Goal: Check status: Check status

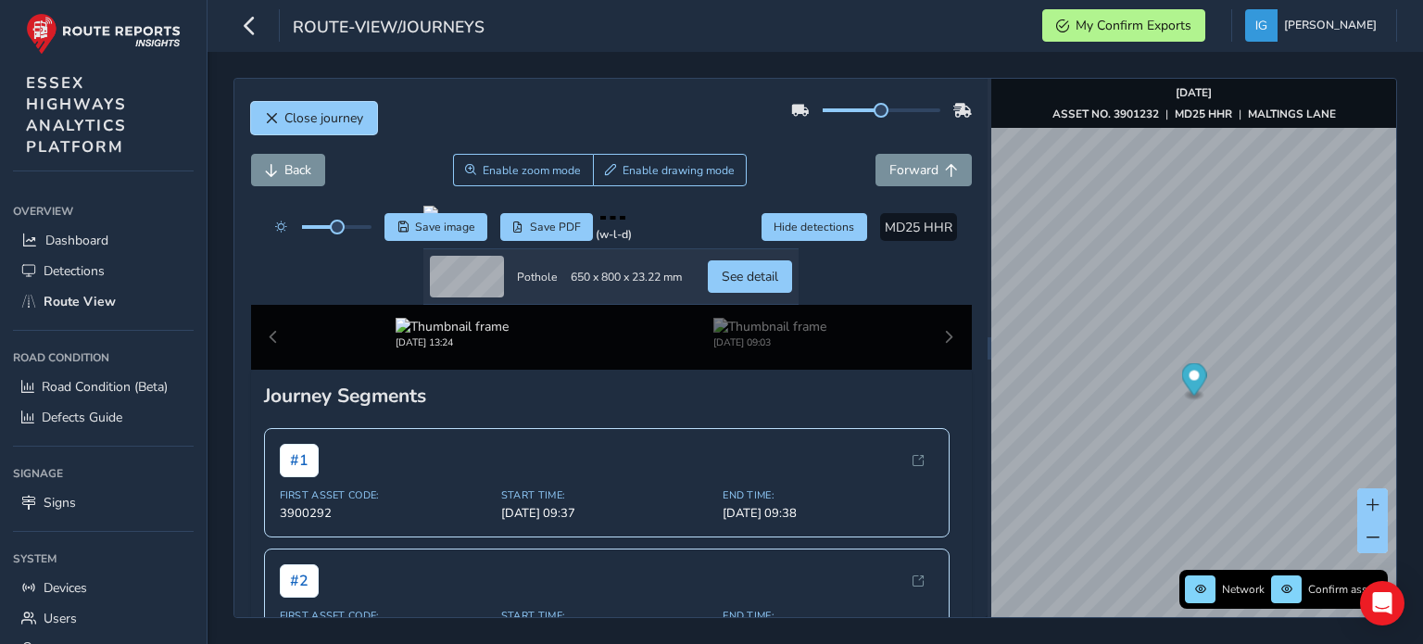
click at [296, 129] on button "Close journey" at bounding box center [314, 118] width 126 height 32
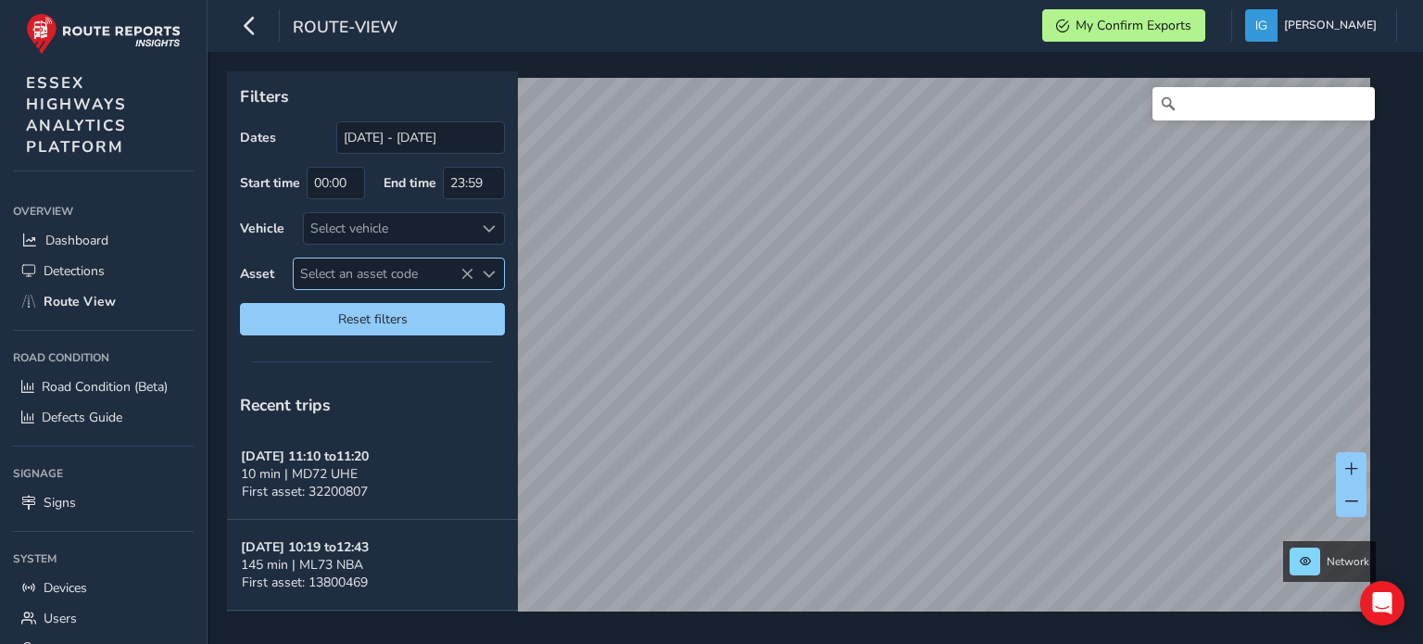
click at [485, 270] on span "Select an asset code" at bounding box center [489, 274] width 13 height 13
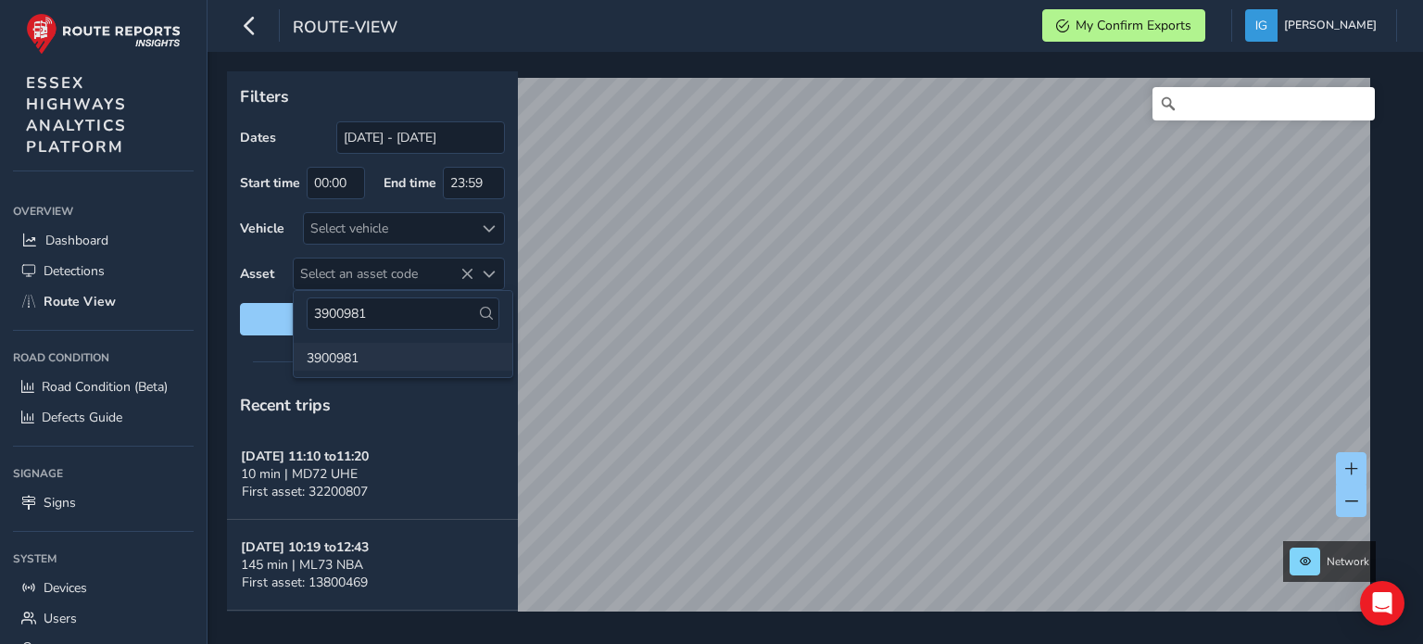
type input "3900981"
click at [345, 360] on li "3900981" at bounding box center [403, 357] width 219 height 28
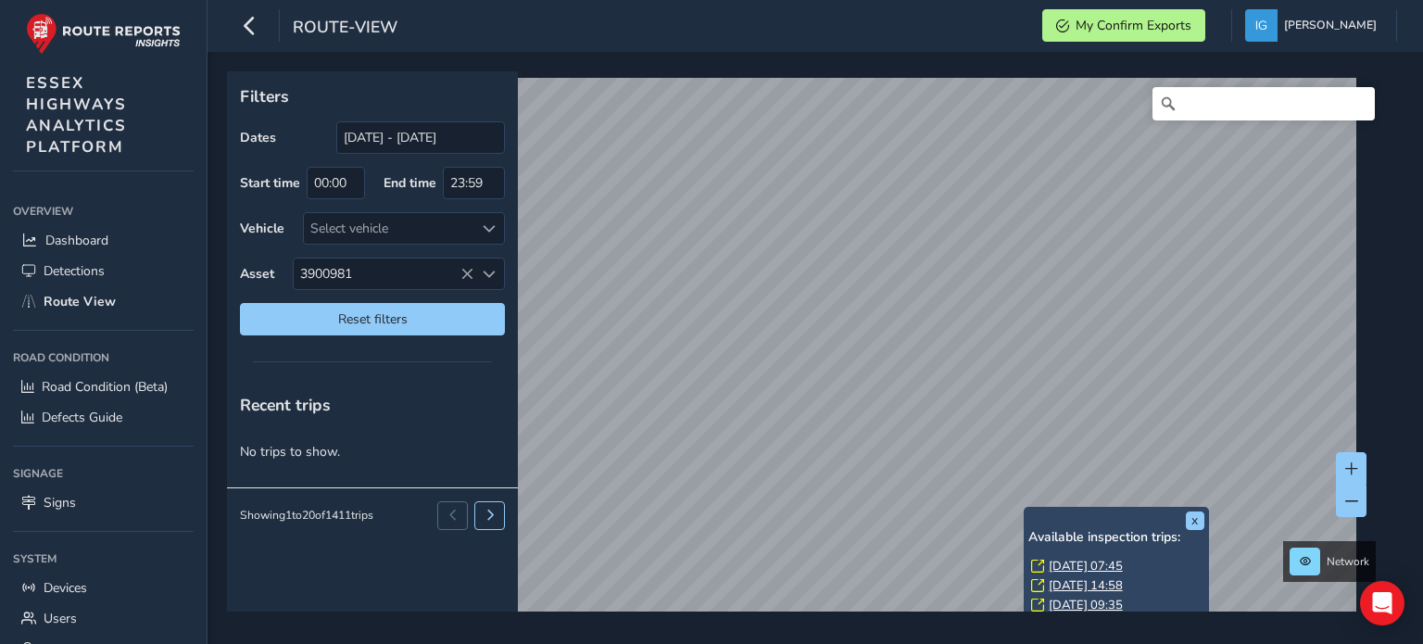
click at [1068, 560] on link "[DATE] 07:45" at bounding box center [1085, 566] width 74 height 17
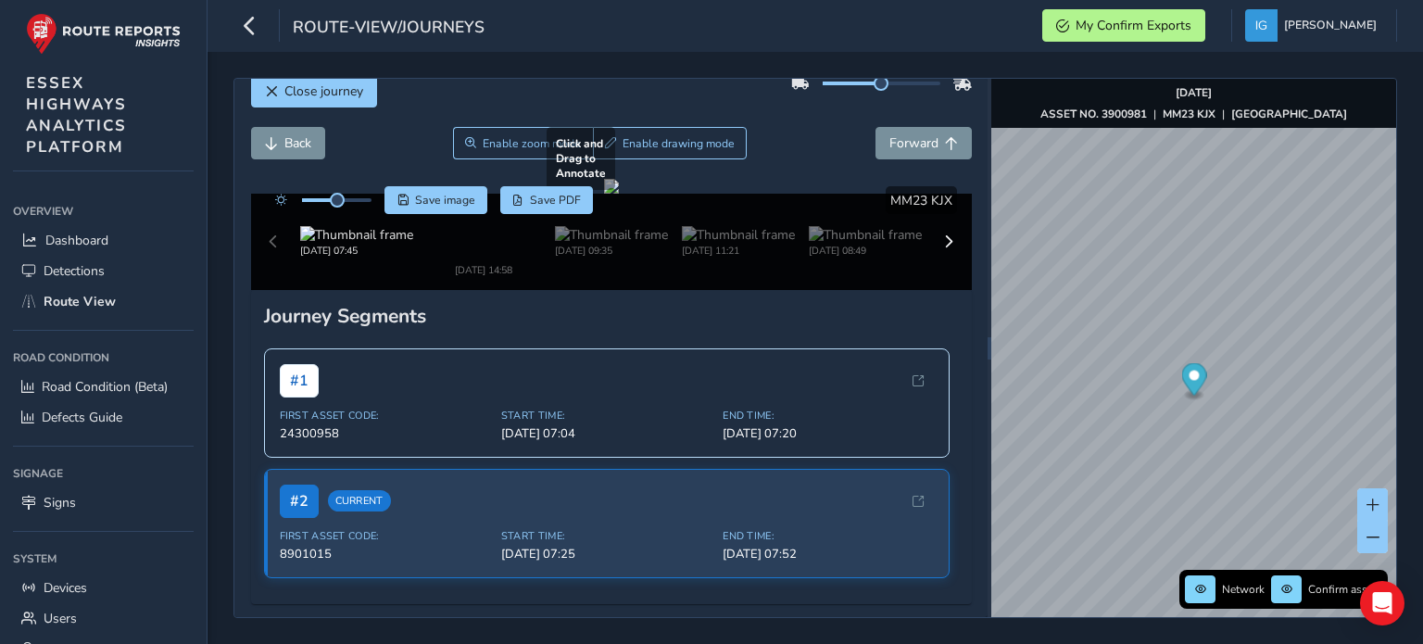
scroll to position [93, 0]
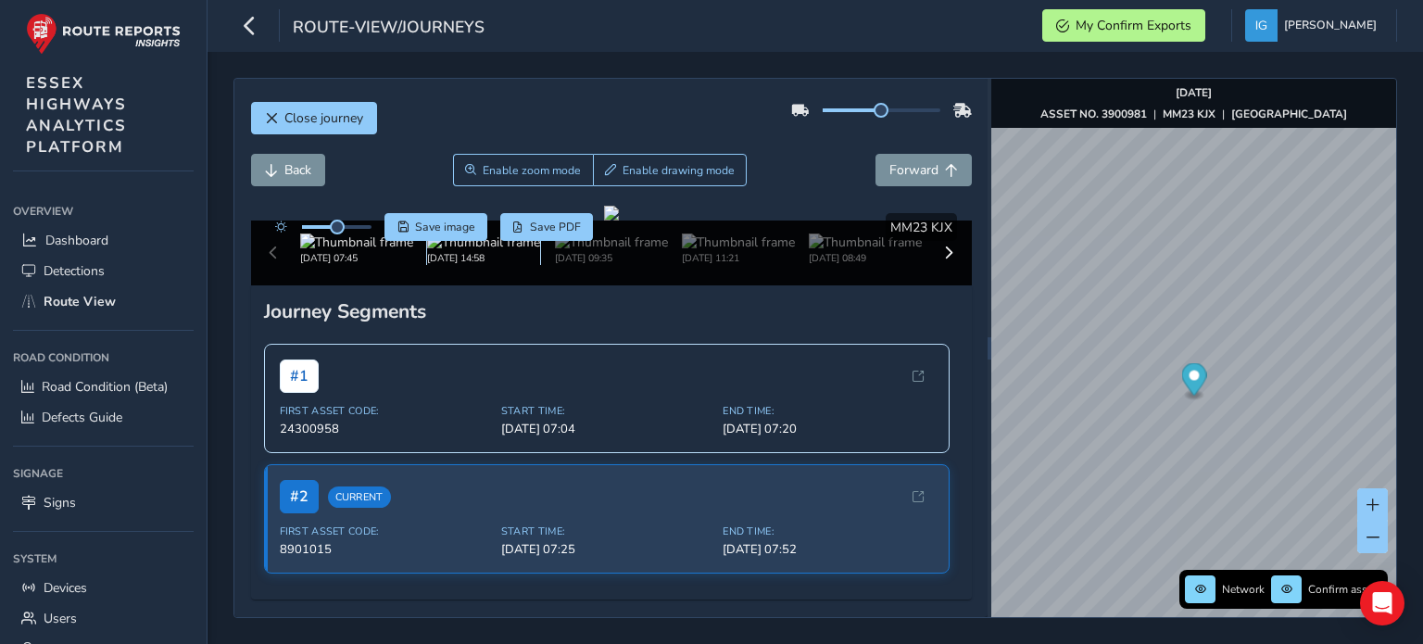
click at [496, 251] on img at bounding box center [483, 242] width 113 height 18
click at [500, 251] on img at bounding box center [483, 242] width 113 height 18
click at [467, 251] on img at bounding box center [483, 242] width 113 height 18
click at [598, 251] on img at bounding box center [611, 242] width 113 height 18
click at [593, 251] on img at bounding box center [611, 242] width 113 height 18
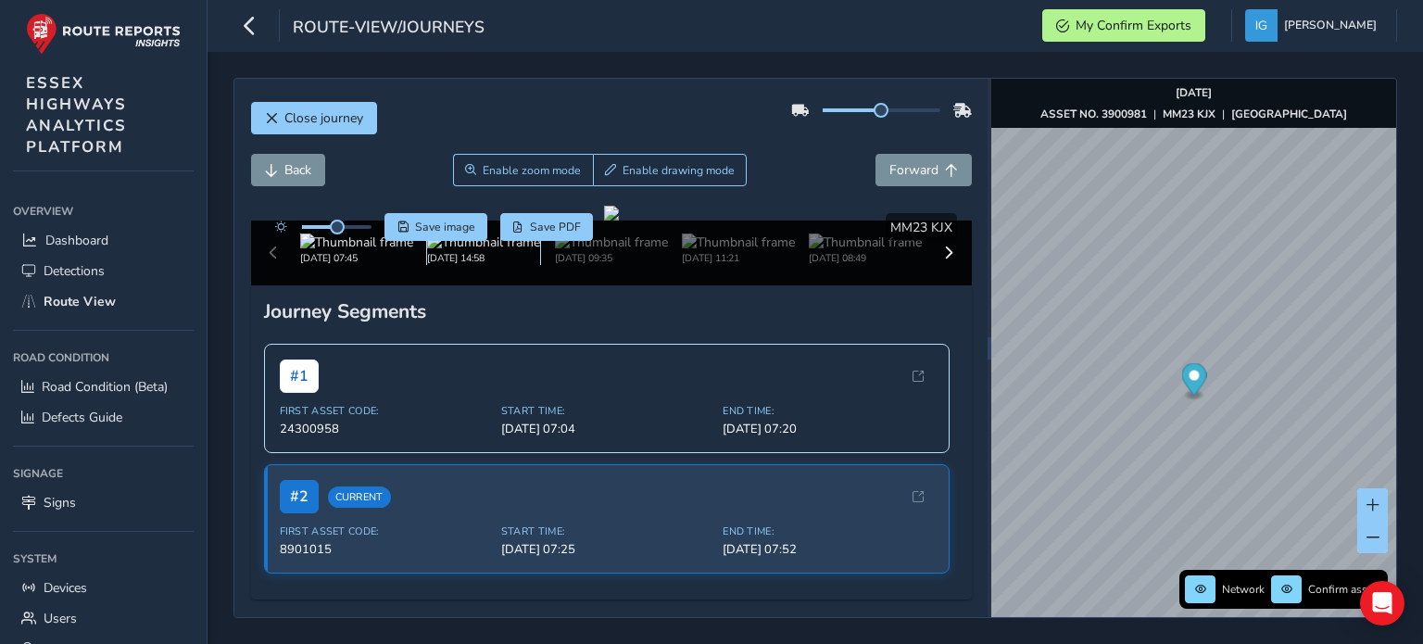
click at [485, 251] on img at bounding box center [483, 242] width 113 height 18
click at [595, 251] on img at bounding box center [611, 242] width 113 height 18
click at [473, 251] on img at bounding box center [483, 242] width 113 height 18
click at [817, 251] on img at bounding box center [865, 242] width 113 height 18
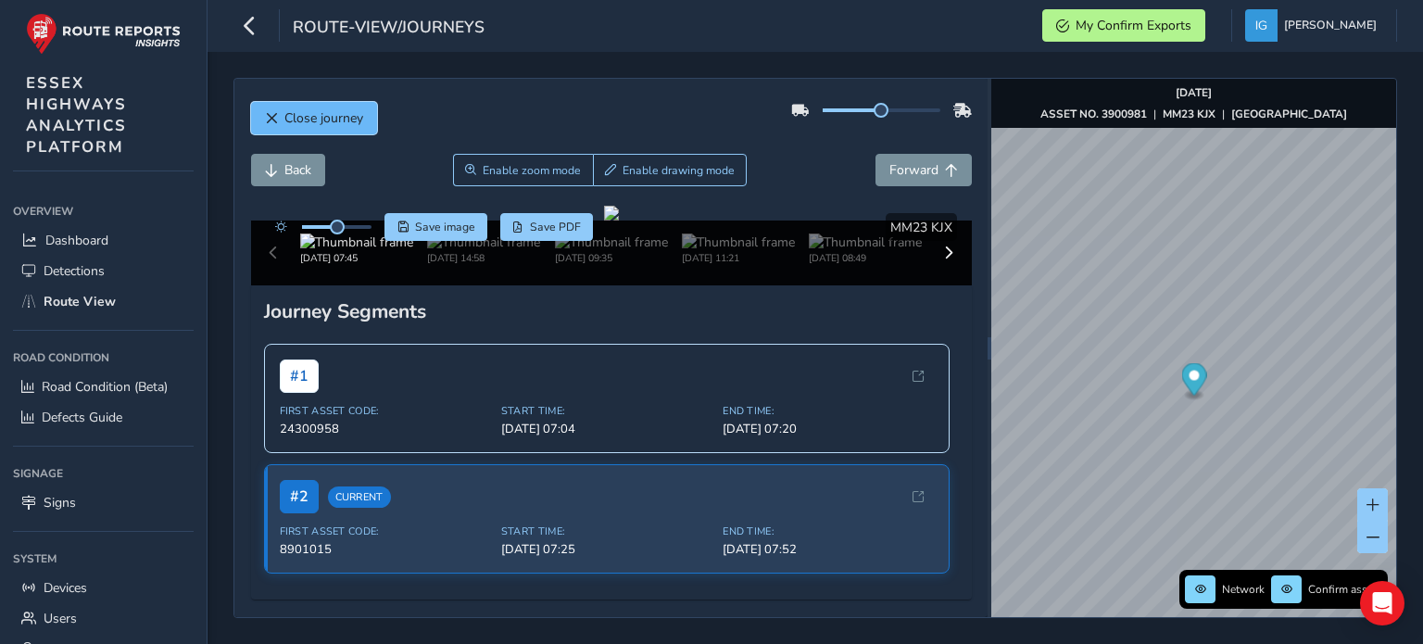
click at [313, 124] on span "Close journey" at bounding box center [323, 118] width 79 height 18
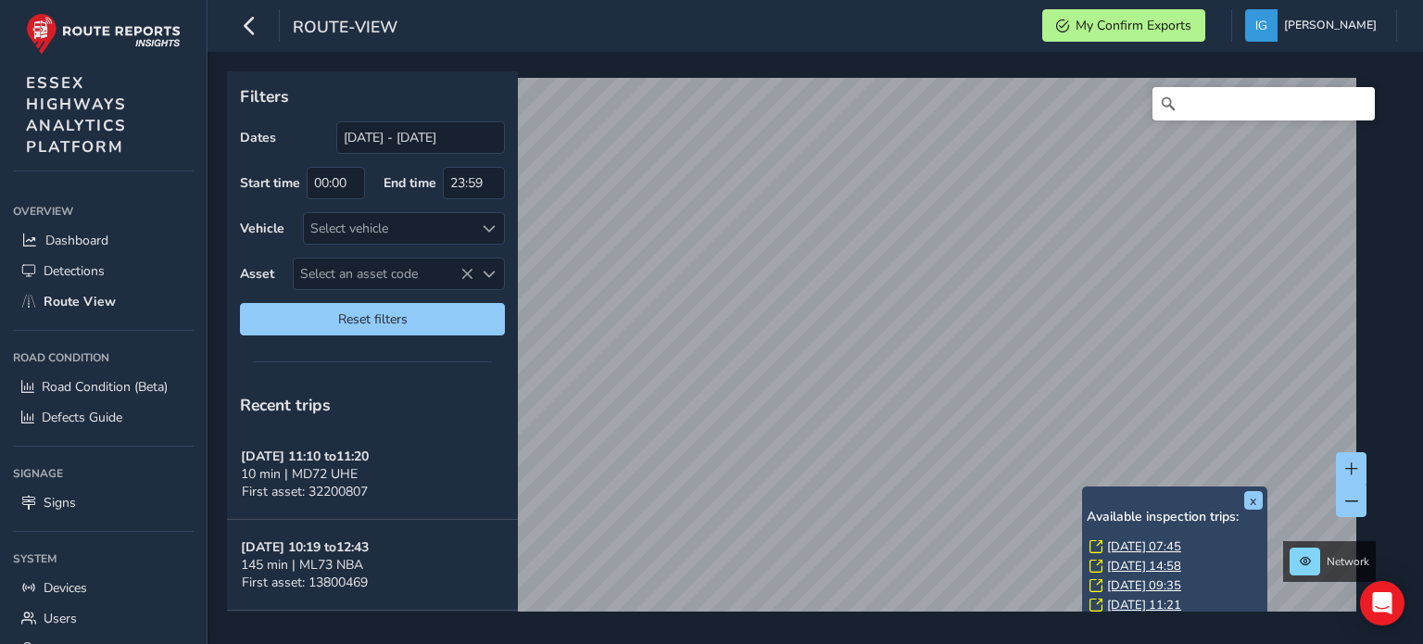
click at [1117, 547] on link "[DATE] 07:45" at bounding box center [1144, 546] width 74 height 17
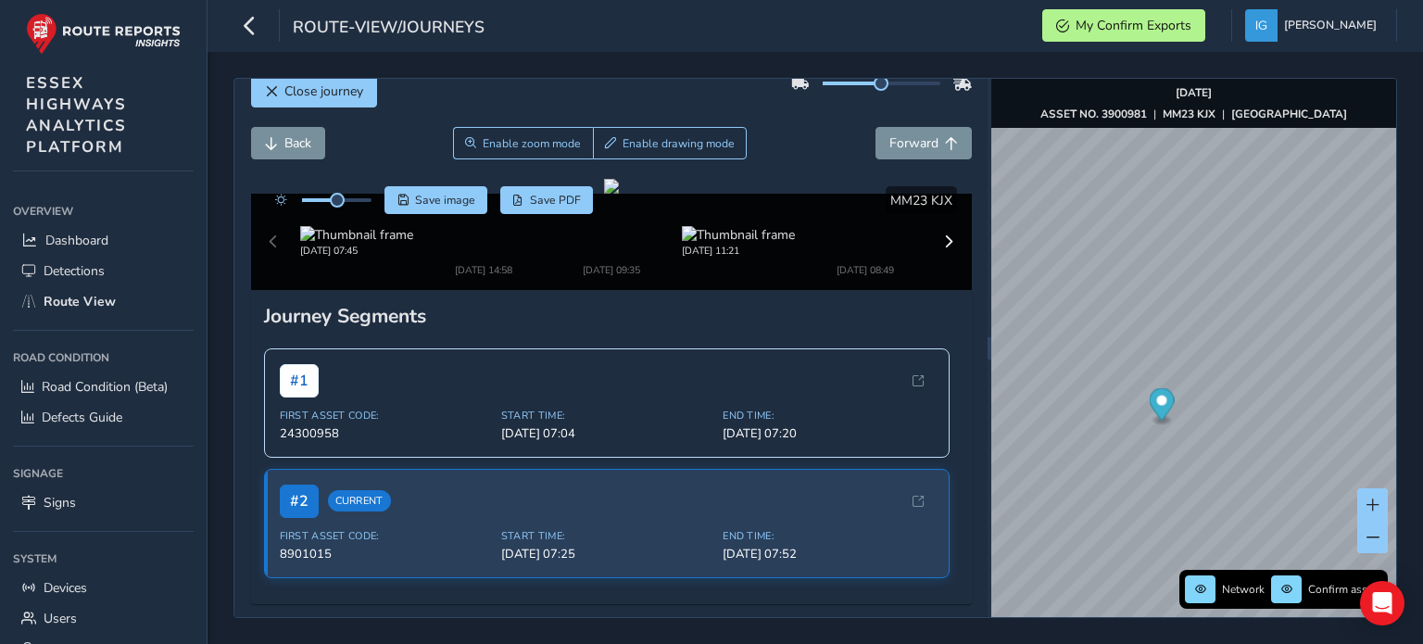
scroll to position [185, 0]
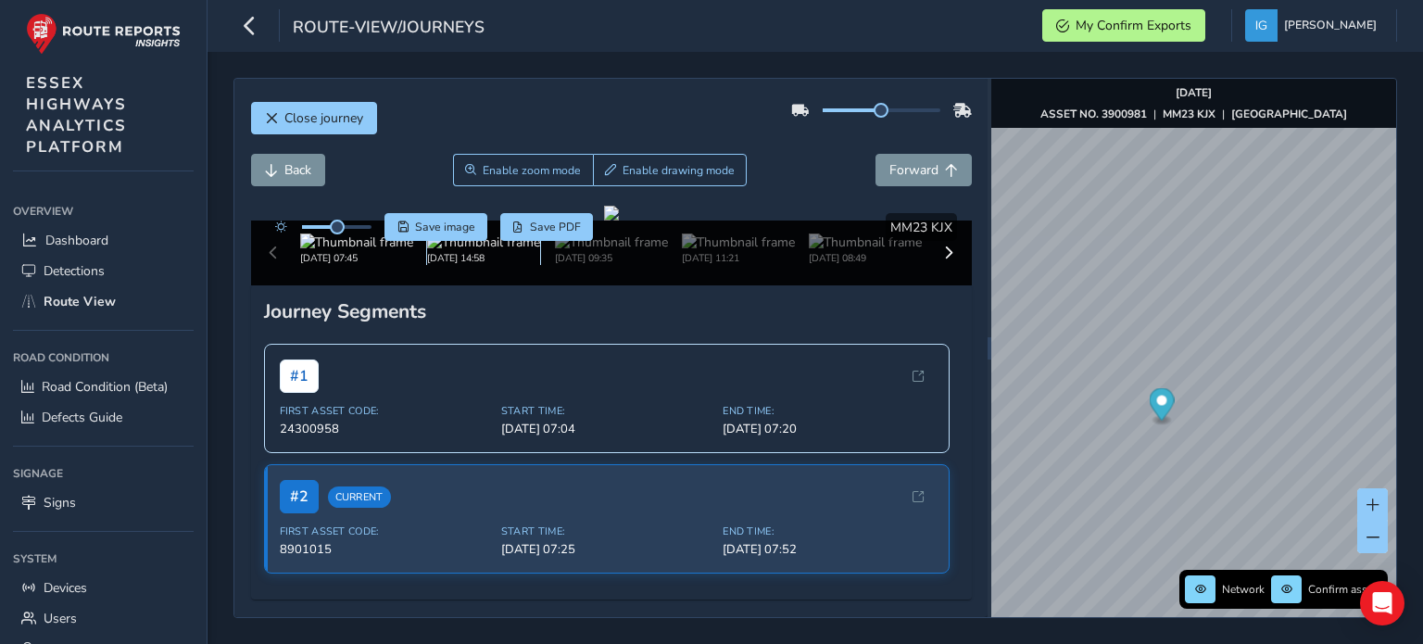
click at [476, 251] on img at bounding box center [483, 242] width 113 height 18
click at [942, 259] on span at bounding box center [948, 252] width 13 height 13
click at [622, 512] on div "# 2 Current" at bounding box center [607, 495] width 654 height 33
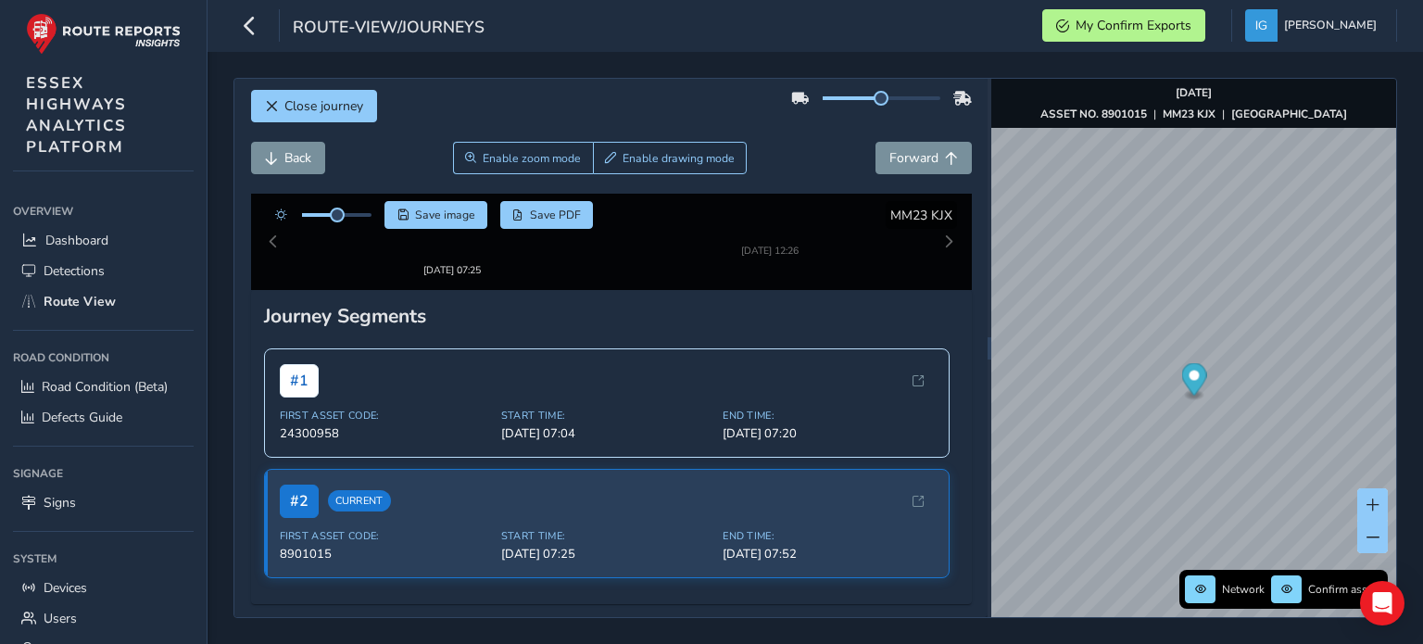
scroll to position [233, 0]
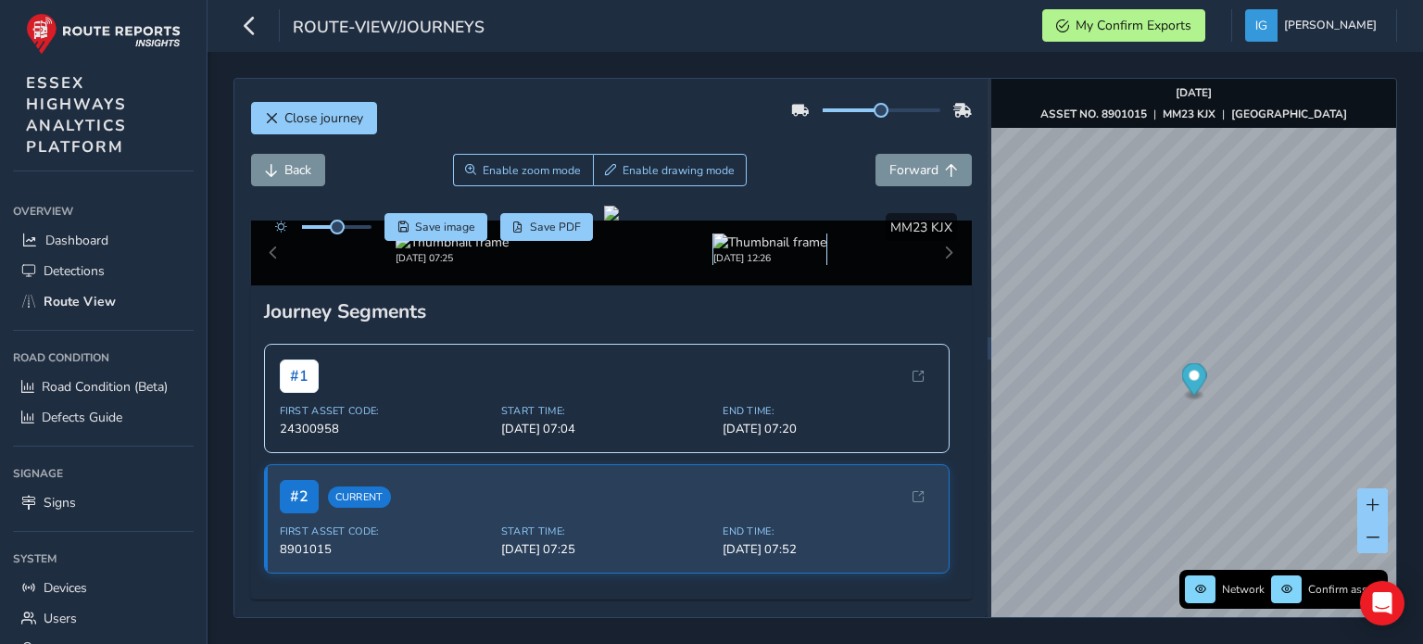
click at [730, 251] on img at bounding box center [769, 242] width 113 height 18
click at [849, 410] on div "# 1 First Asset Code: 24300958 Start Time: [DATE] 07:04 End Time: [DATE] 07:20" at bounding box center [606, 397] width 685 height 109
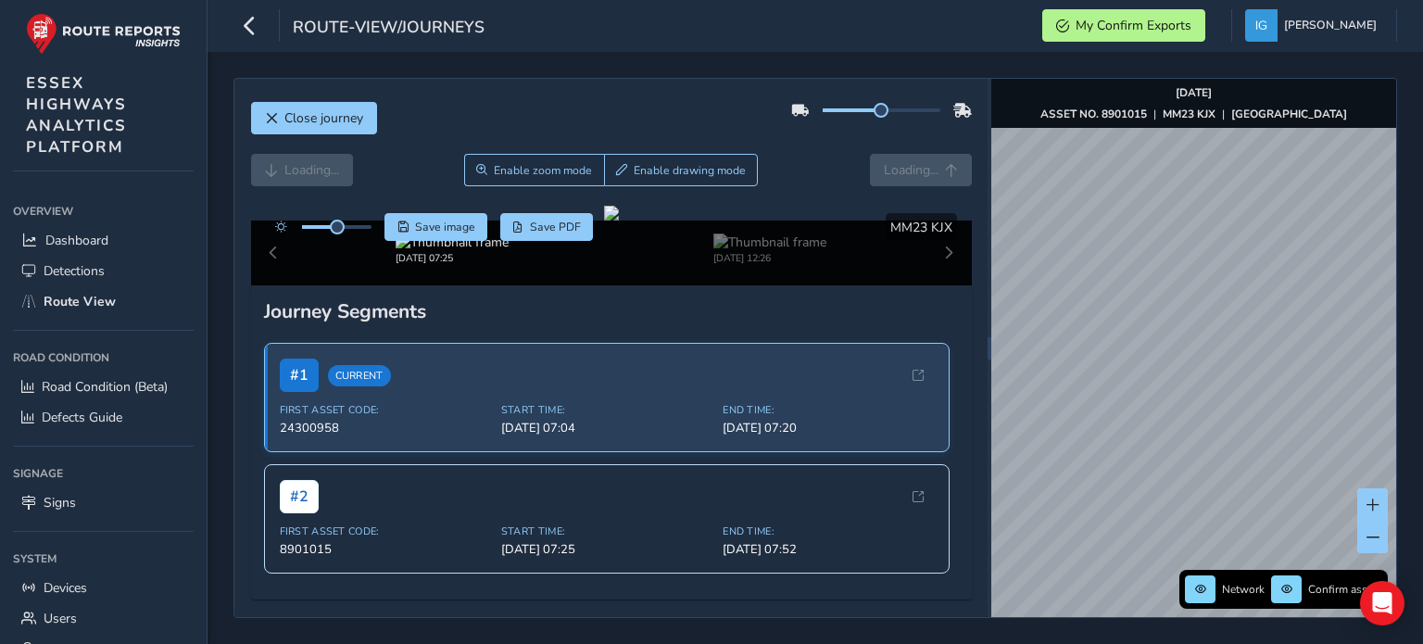
scroll to position [141, 0]
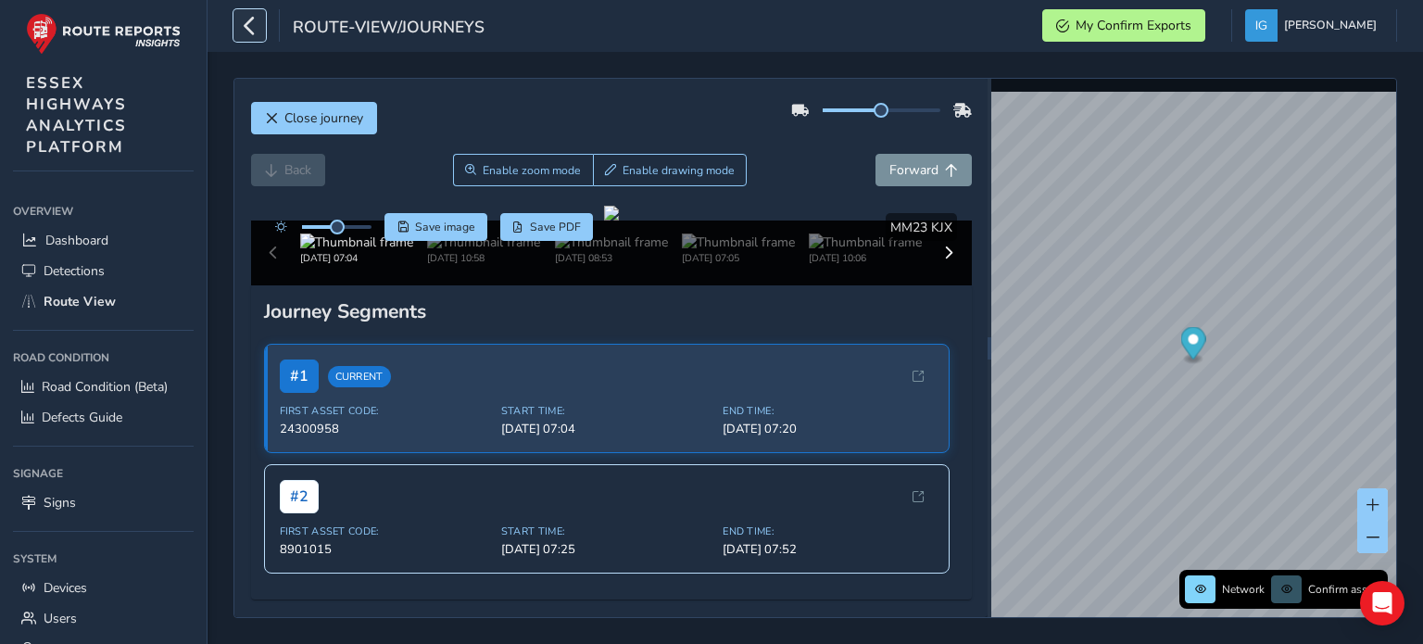
click at [245, 29] on icon "button" at bounding box center [249, 25] width 19 height 32
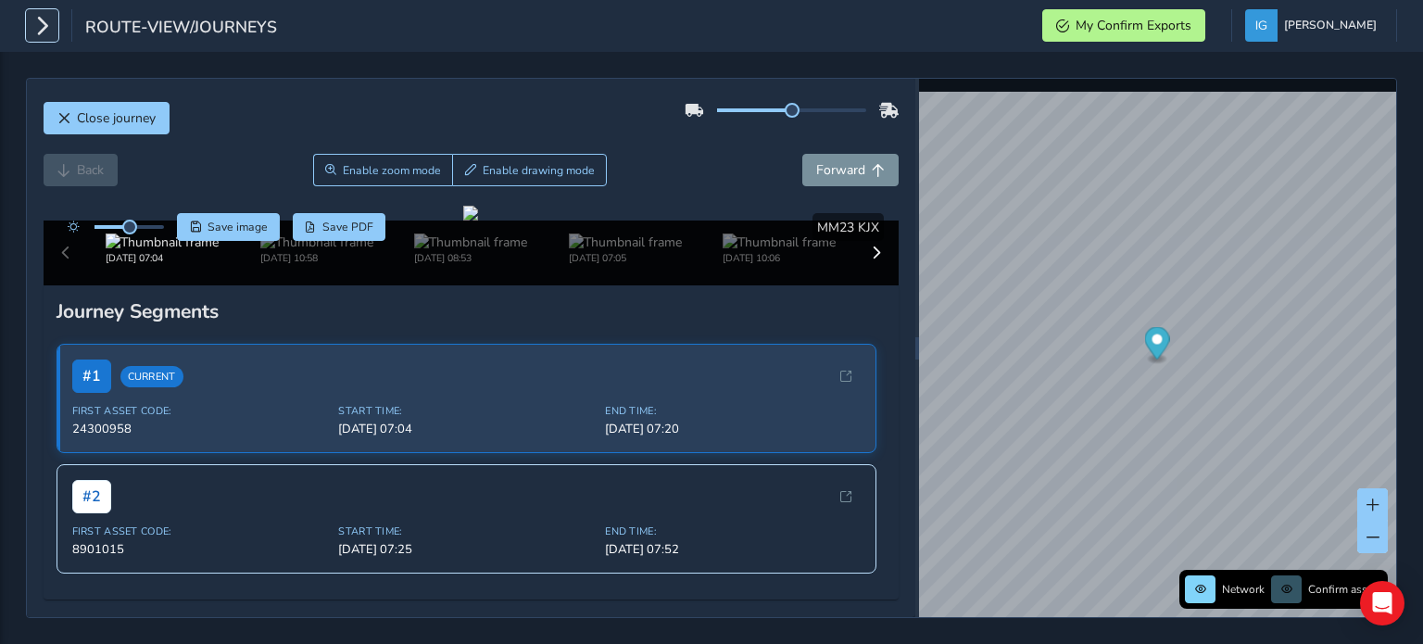
click at [42, 29] on icon "button" at bounding box center [41, 25] width 19 height 32
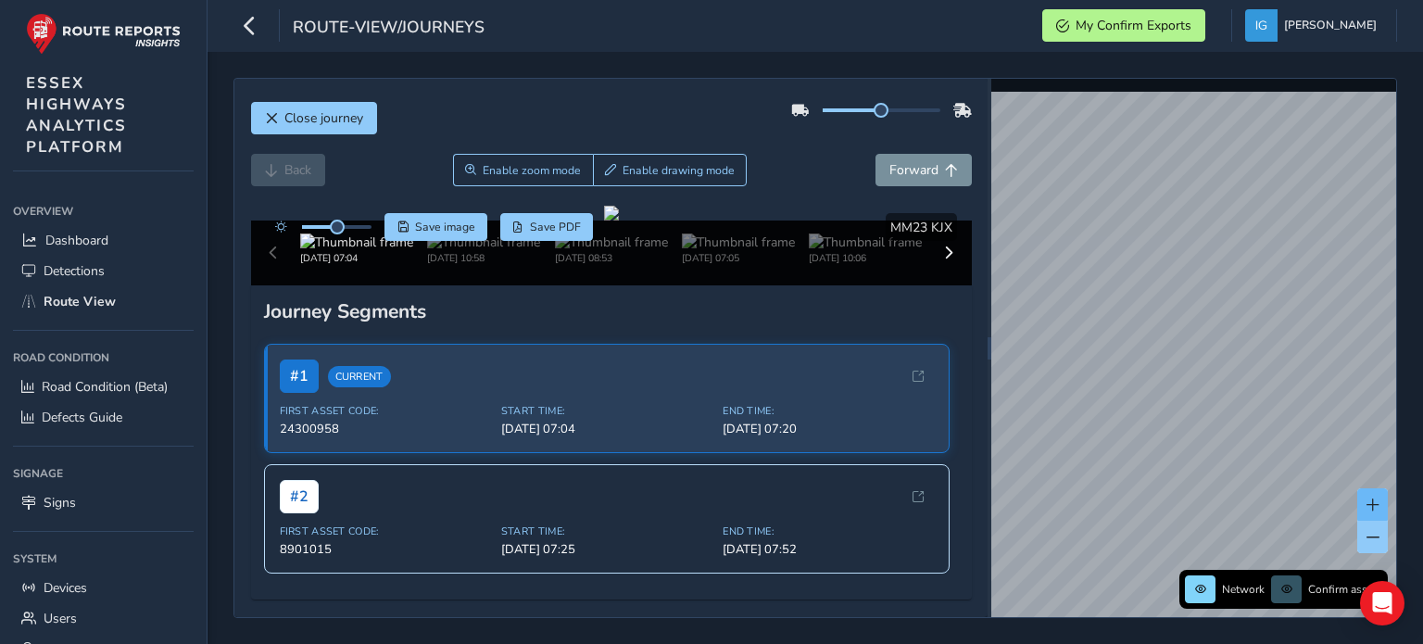
click at [1368, 509] on div "Network Confirm assets" at bounding box center [1193, 348] width 405 height 538
click at [1364, 503] on div "Network Confirm assets" at bounding box center [1193, 348] width 405 height 538
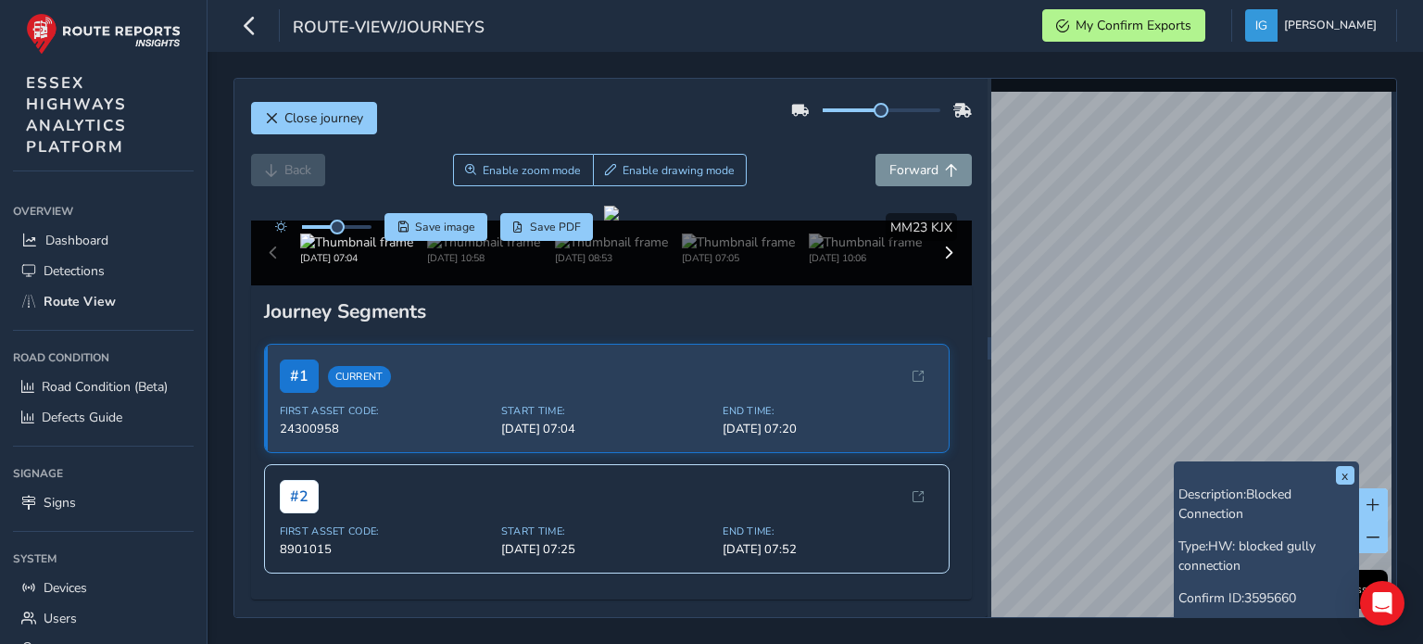
click at [1326, 492] on div "x Description: Blocked Connection Type: HW: blocked gully connection Confirm ID…" at bounding box center [1193, 348] width 405 height 538
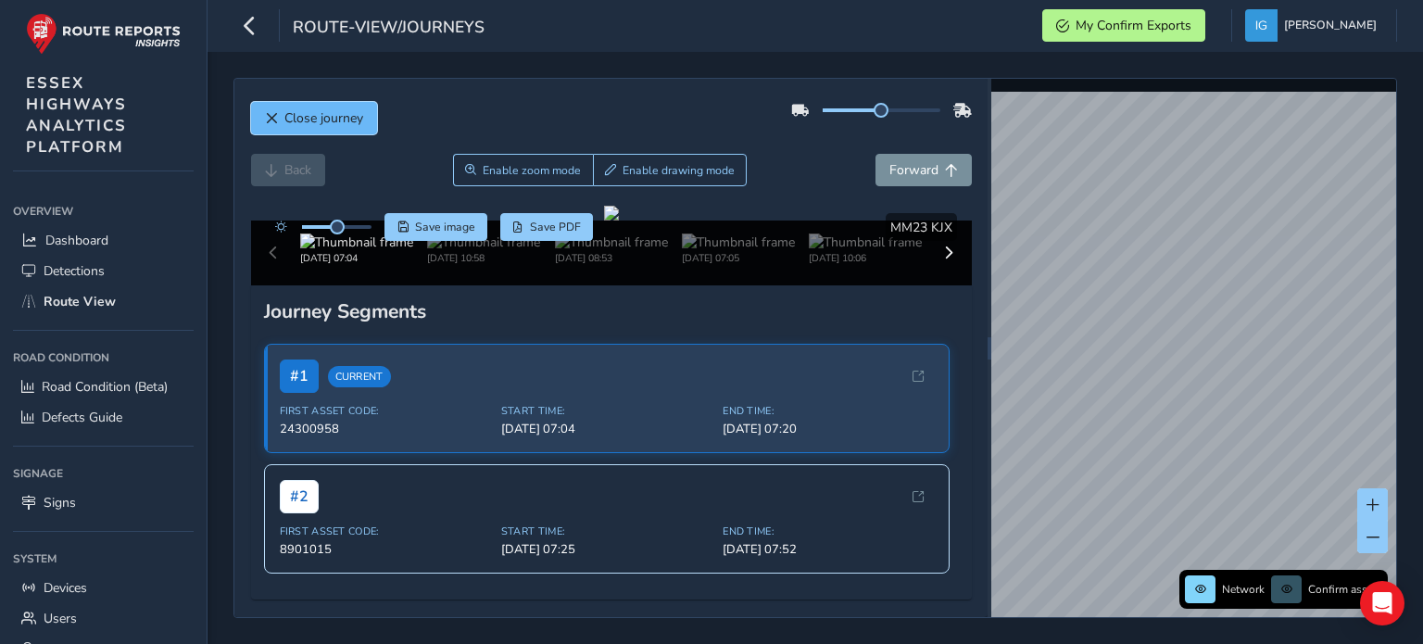
click at [330, 119] on span "Close journey" at bounding box center [323, 118] width 79 height 18
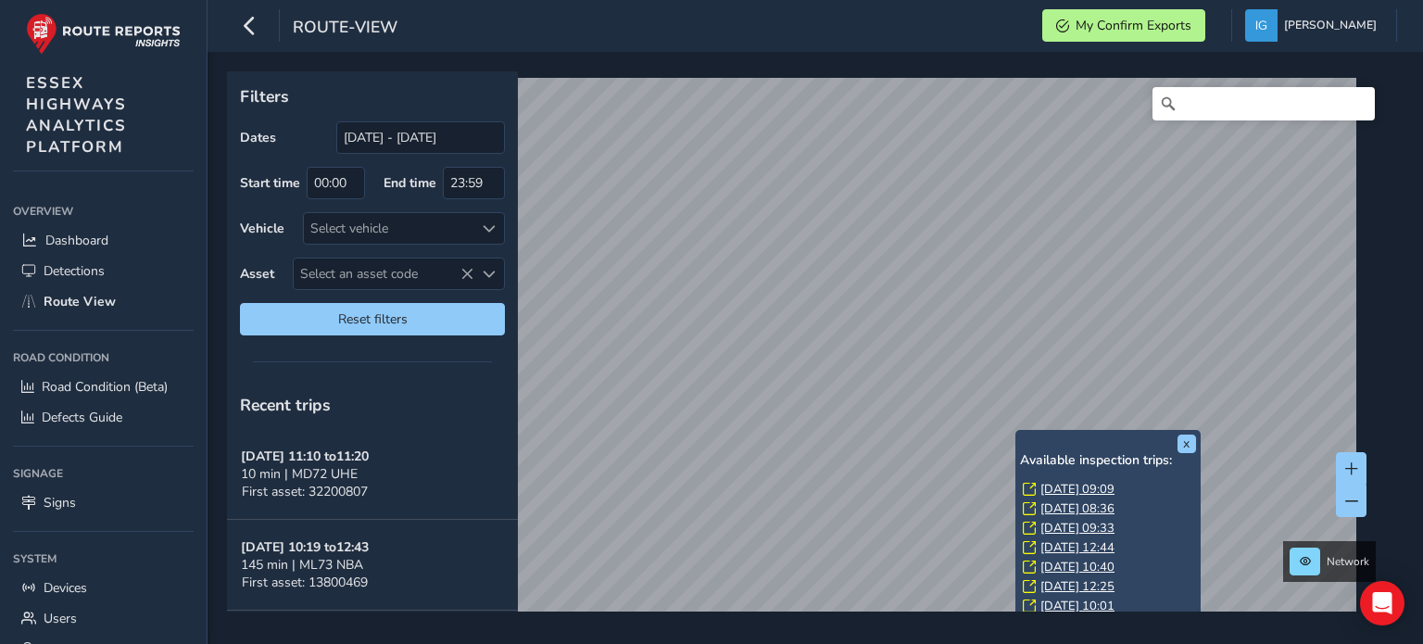
click at [1071, 488] on link "[DATE] 09:09" at bounding box center [1077, 489] width 74 height 17
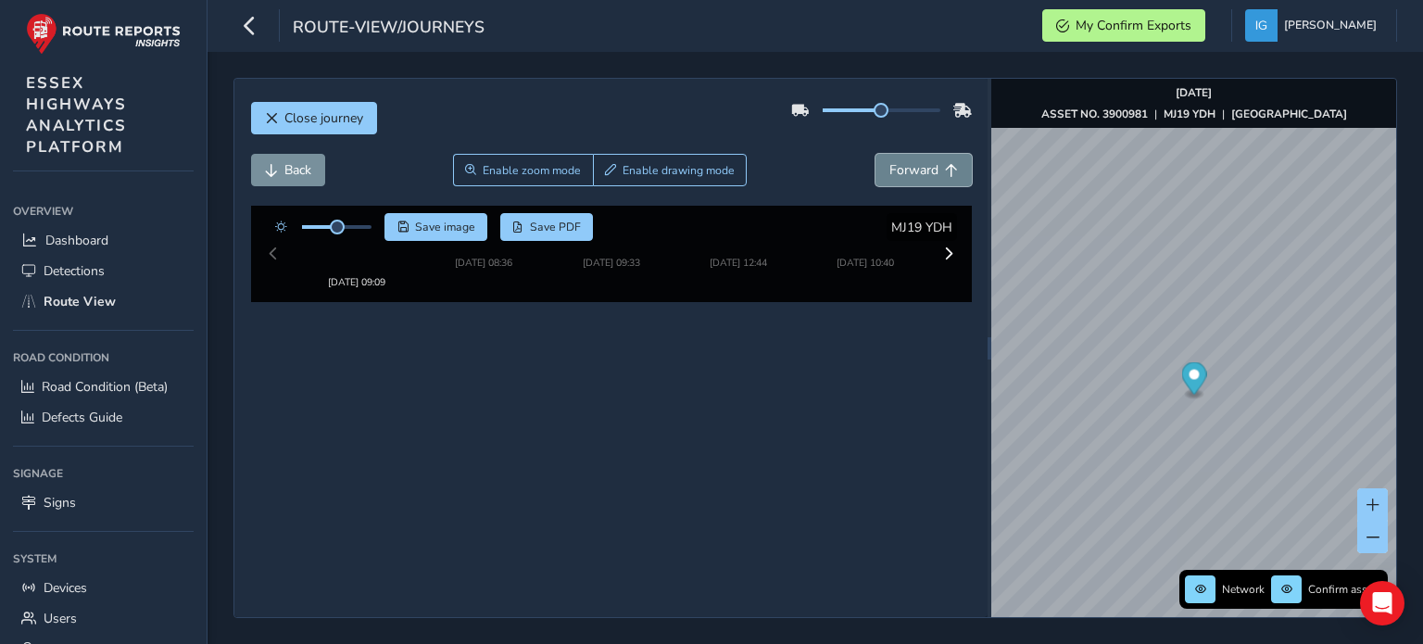
click at [908, 172] on span "Forward" at bounding box center [913, 170] width 49 height 18
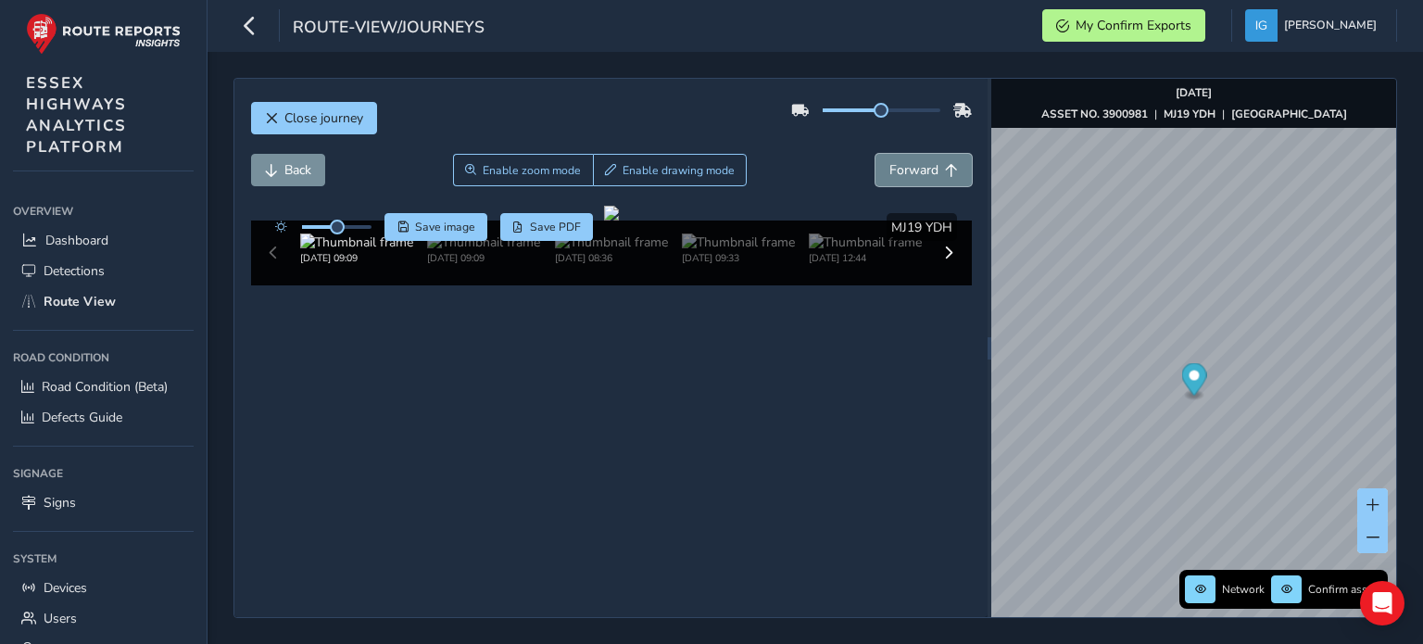
click at [910, 172] on span "Forward" at bounding box center [913, 170] width 49 height 18
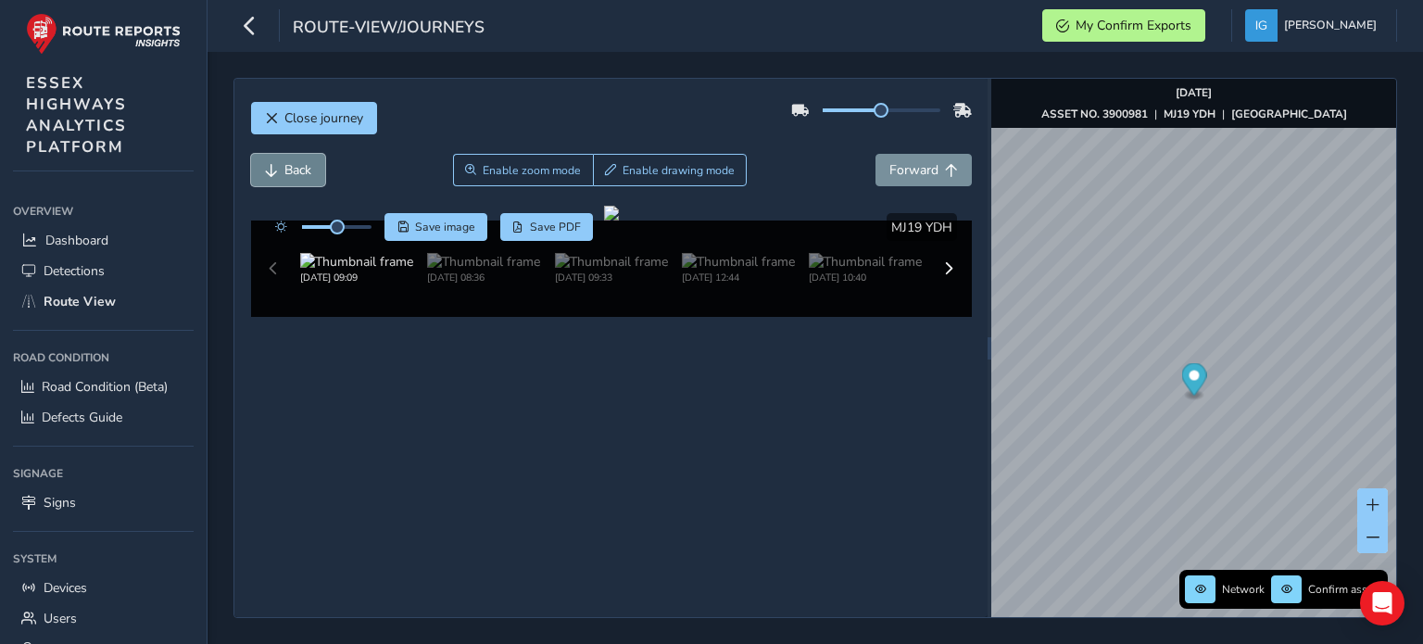
click at [277, 173] on button "Back" at bounding box center [288, 170] width 74 height 32
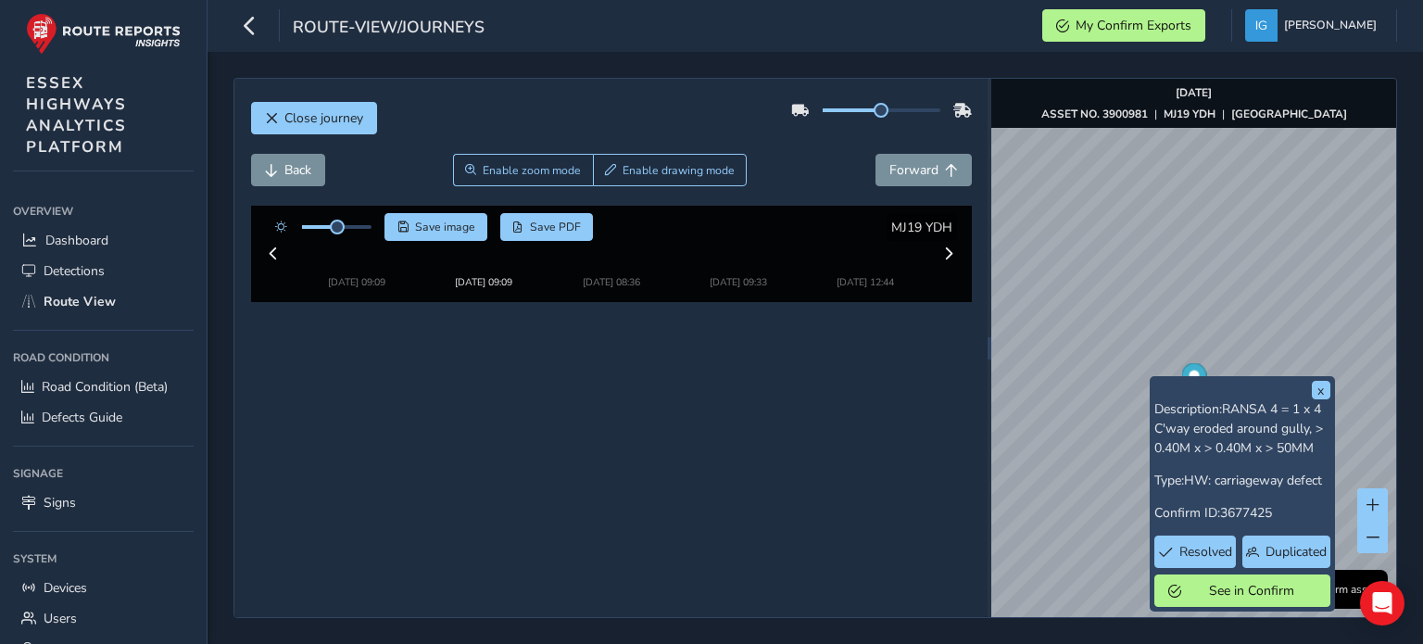
click at [1241, 514] on span "3677425" at bounding box center [1246, 513] width 52 height 18
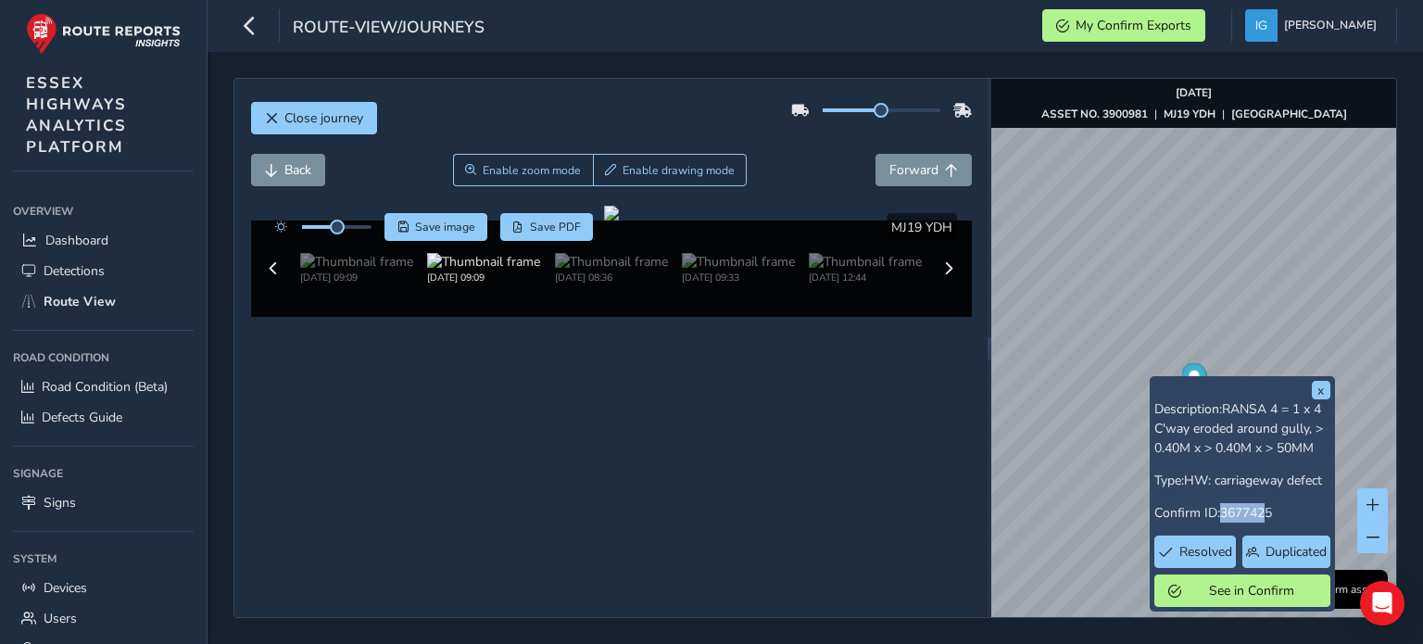
drag, startPoint x: 1250, startPoint y: 510, endPoint x: 1267, endPoint y: 510, distance: 16.7
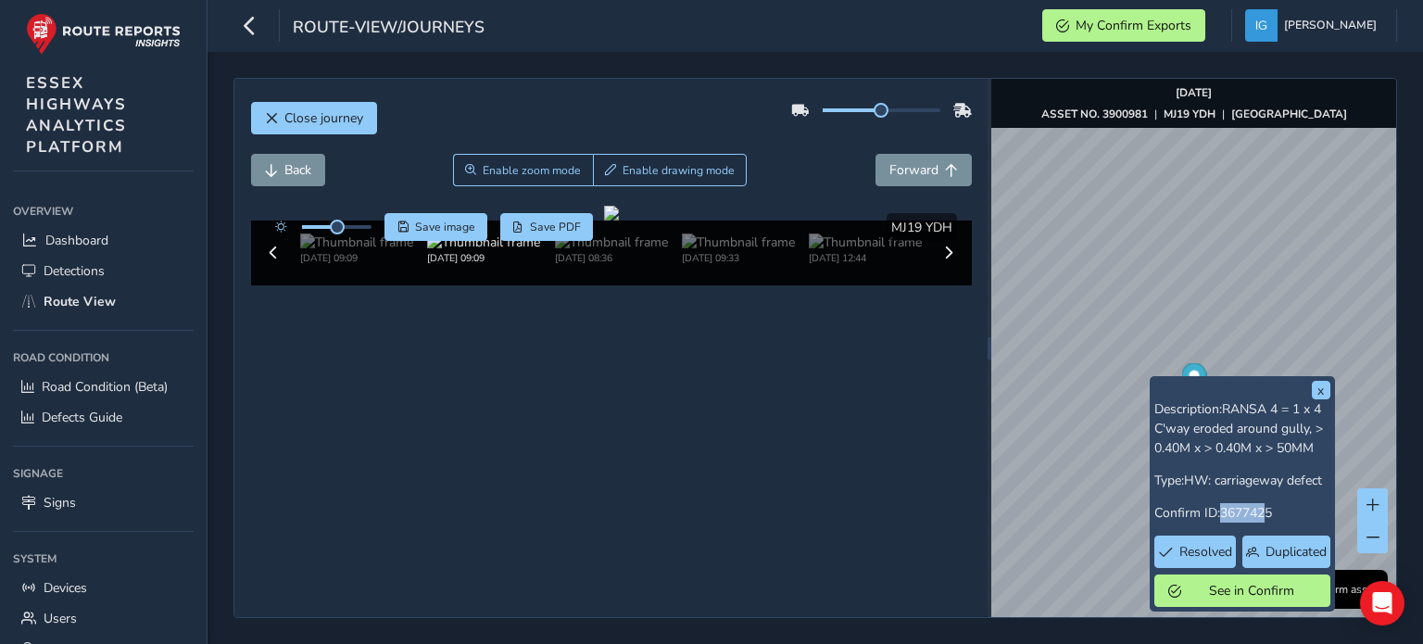
click at [1270, 510] on span "3677425" at bounding box center [1246, 513] width 52 height 18
click at [1223, 512] on span "3677425" at bounding box center [1246, 513] width 52 height 18
drag, startPoint x: 1223, startPoint y: 512, endPoint x: 1263, endPoint y: 508, distance: 40.9
click at [1282, 510] on p "Confirm ID: 3677425" at bounding box center [1242, 512] width 176 height 19
